Goal: Information Seeking & Learning: Understand process/instructions

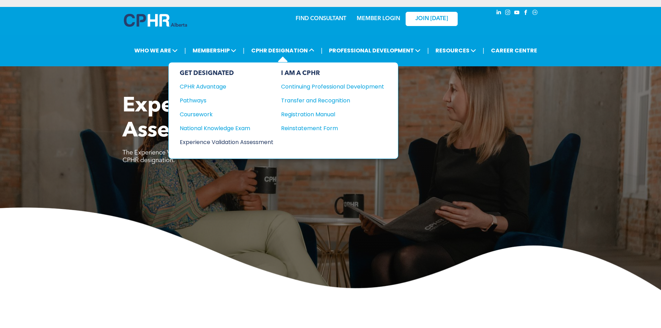
click at [224, 139] on div "Experience Validation Assessment" at bounding box center [222, 142] width 84 height 9
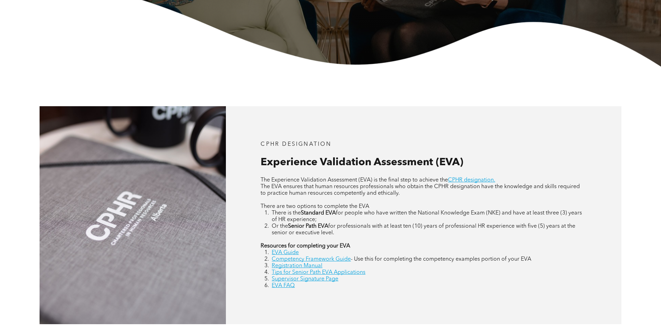
scroll to position [260, 0]
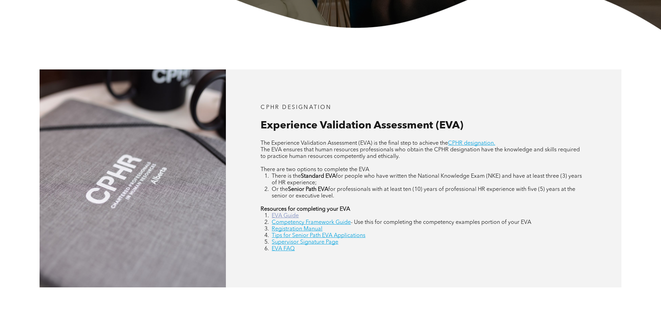
click at [286, 216] on link "EVA Guide" at bounding box center [284, 216] width 27 height 6
click at [302, 230] on link "Registration Manual" at bounding box center [296, 229] width 51 height 6
click at [304, 223] on link "Competency Framework Guide" at bounding box center [310, 222] width 79 height 6
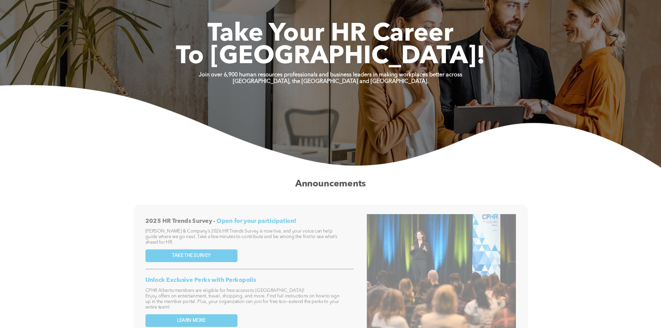
scroll to position [286, 0]
